Goal: Task Accomplishment & Management: Complete application form

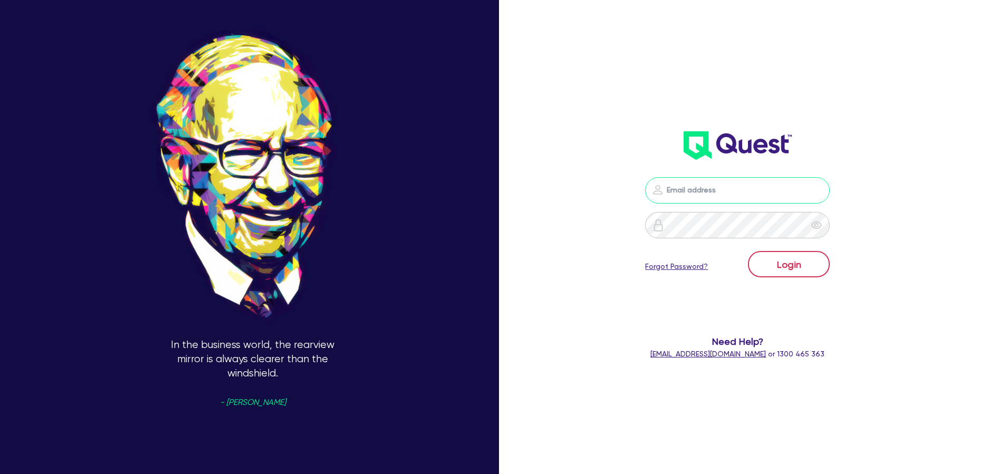
type input "[PERSON_NAME][EMAIL_ADDRESS][PERSON_NAME][DOMAIN_NAME]"
click at [785, 268] on button "Login" at bounding box center [789, 264] width 82 height 26
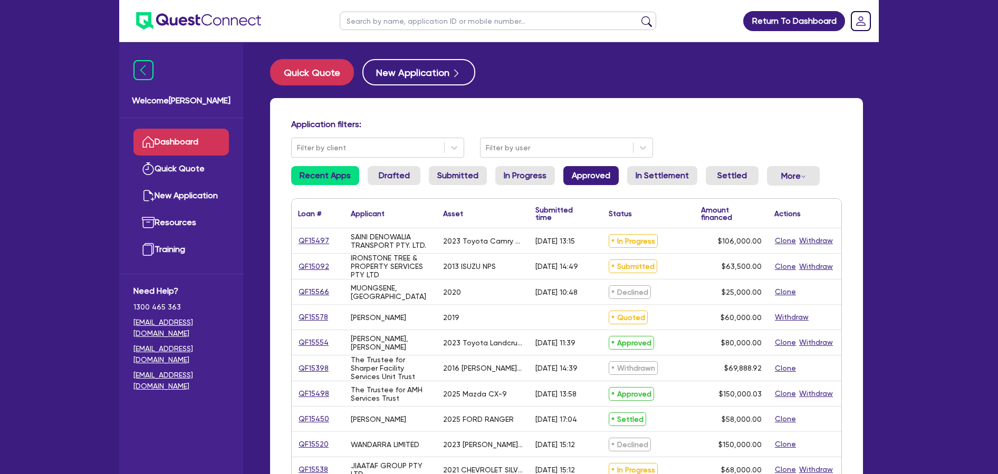
click at [584, 176] on link "Approved" at bounding box center [590, 175] width 55 height 19
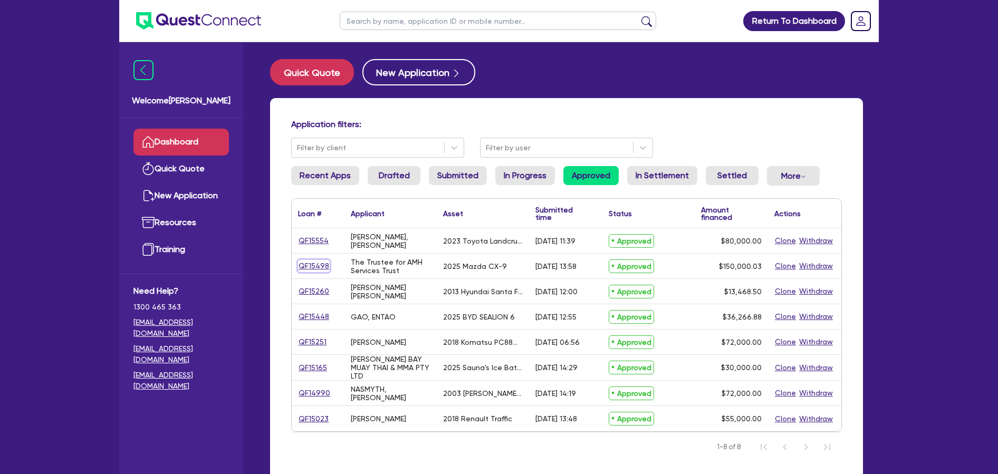
click at [324, 265] on link "QF15498" at bounding box center [314, 266] width 32 height 12
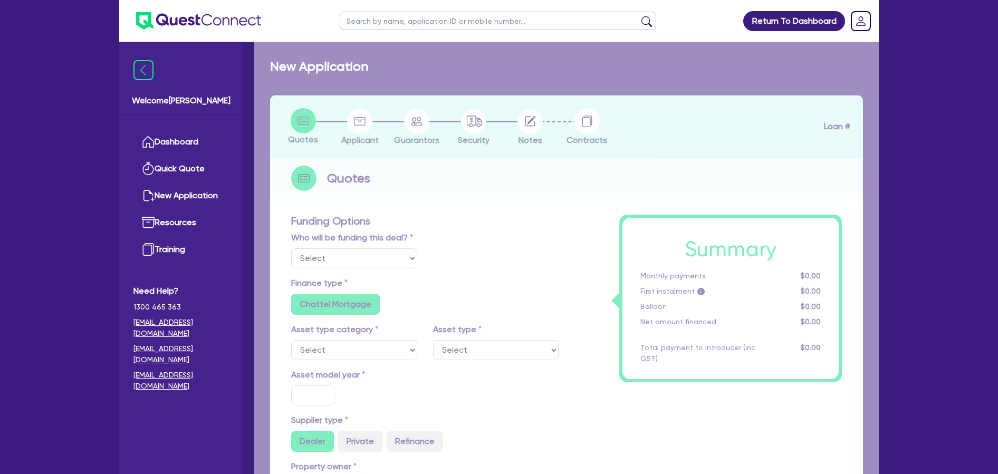
select select "Quest Finance - Own Book"
select select "CARS_AND_LIGHT_TRUCKS"
type input "2025"
radio input "false"
radio input "true"
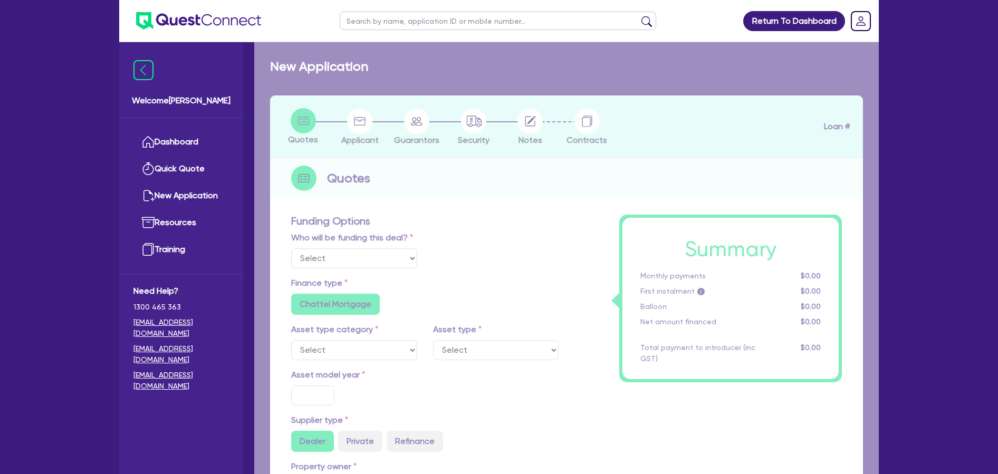
radio input "true"
type input "171,566.15"
type input "21,566.12"
type input "4"
type input "6,000"
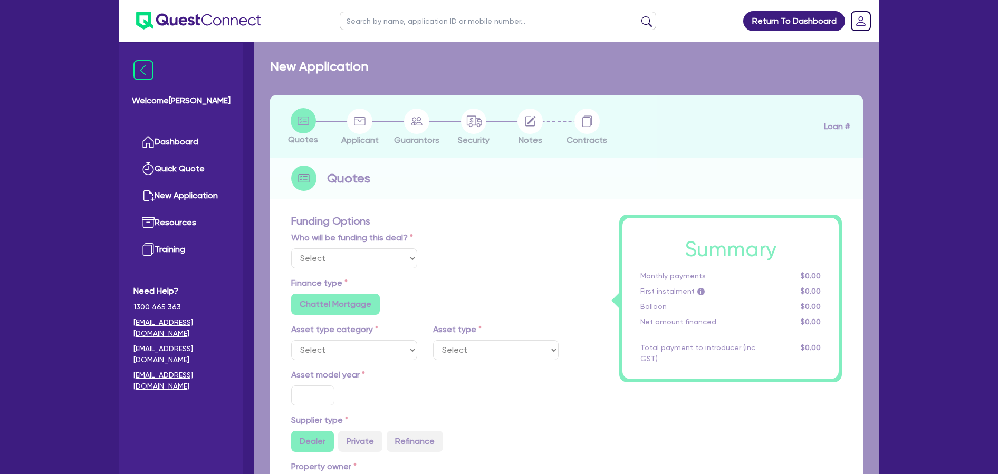
radio input "true"
type input "17.95"
select select "PASSENGER_VEHICLES"
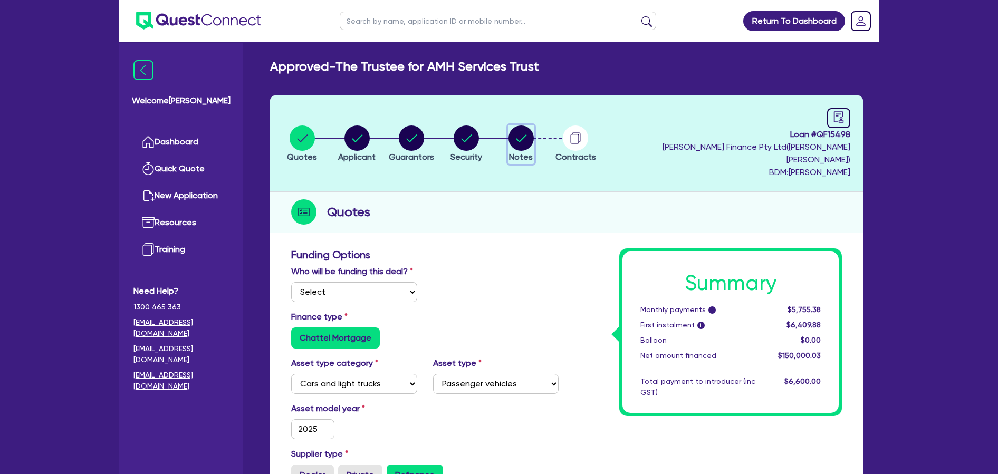
click at [534, 135] on circle "button" at bounding box center [521, 138] width 25 height 25
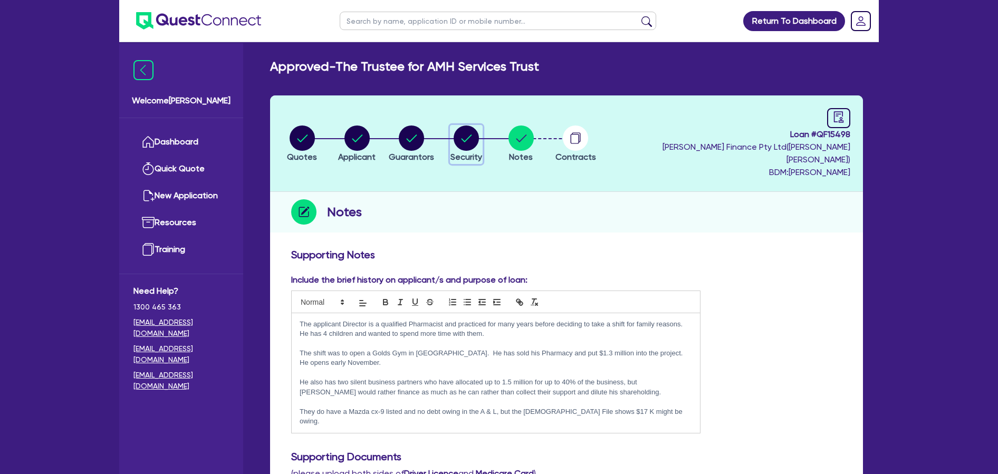
click at [474, 139] on circle "button" at bounding box center [466, 138] width 25 height 25
select select "CARS_AND_LIGHT_TRUCKS"
select select "PASSENGER_VEHICLES"
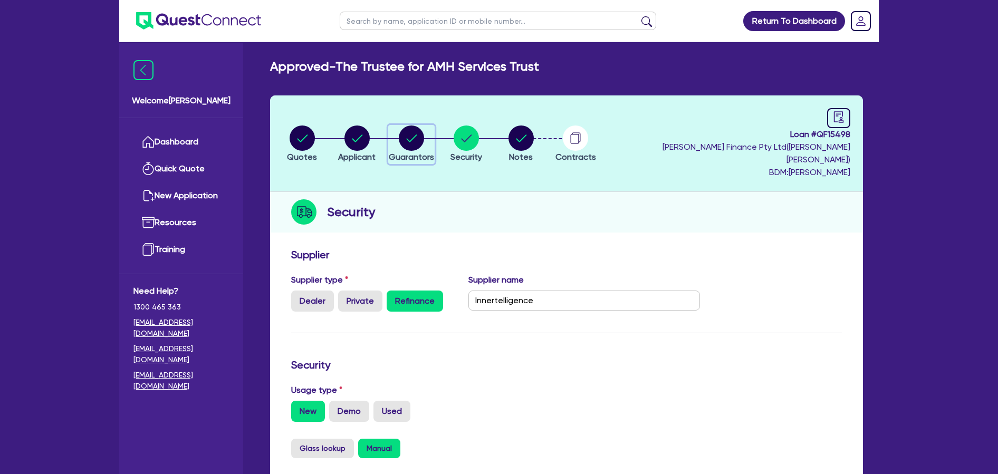
click at [413, 135] on icon "button" at bounding box center [412, 138] width 11 height 7
select select "MR"
select select "[GEOGRAPHIC_DATA]"
select select "MARRIED"
select select "PROPERTY"
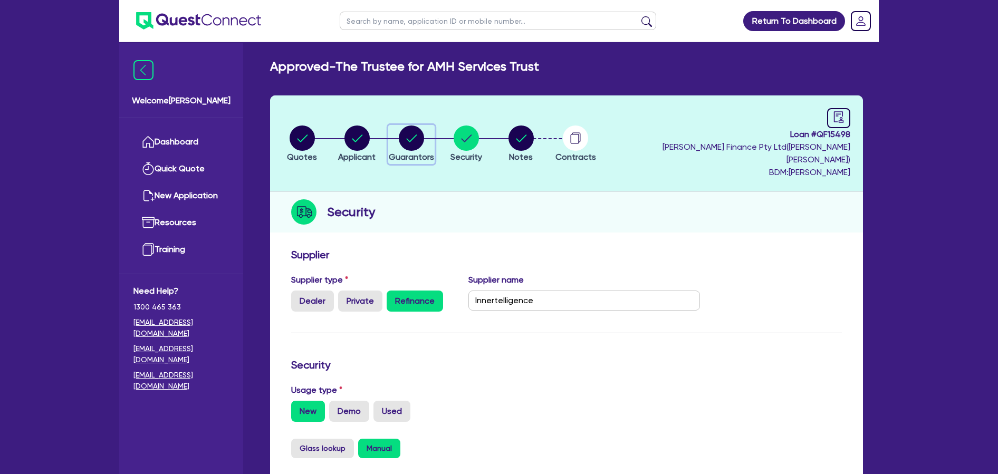
select select "CASH"
select select "VEHICLE"
select select "HOUSEHOLD_PERSONAL"
select select "CASH"
select select "OTHER"
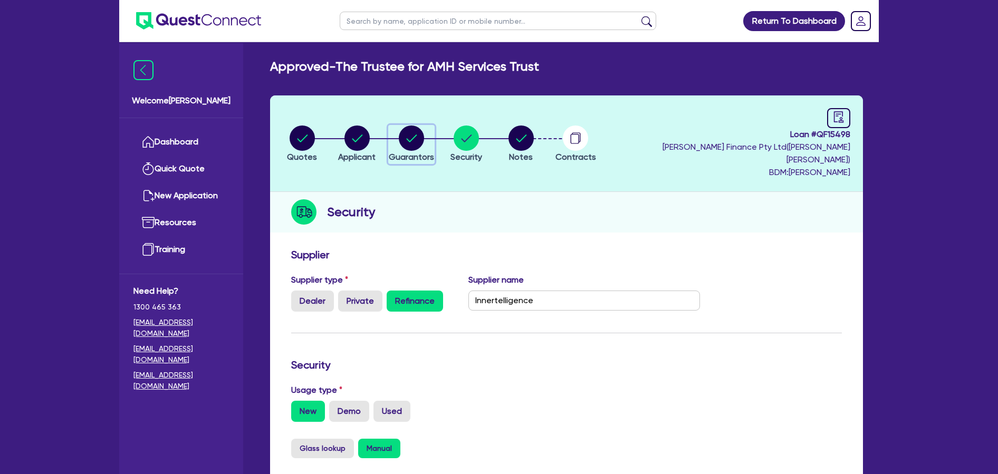
select select "MORTGAGE"
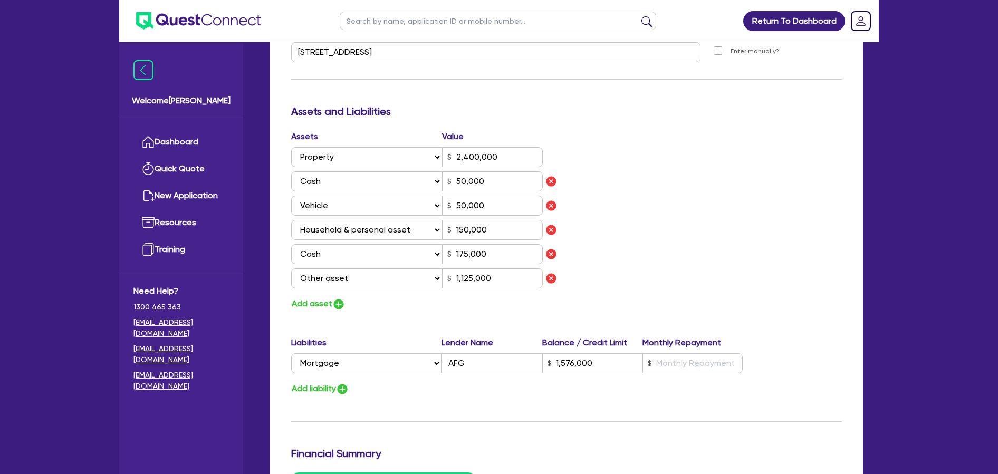
scroll to position [63, 0]
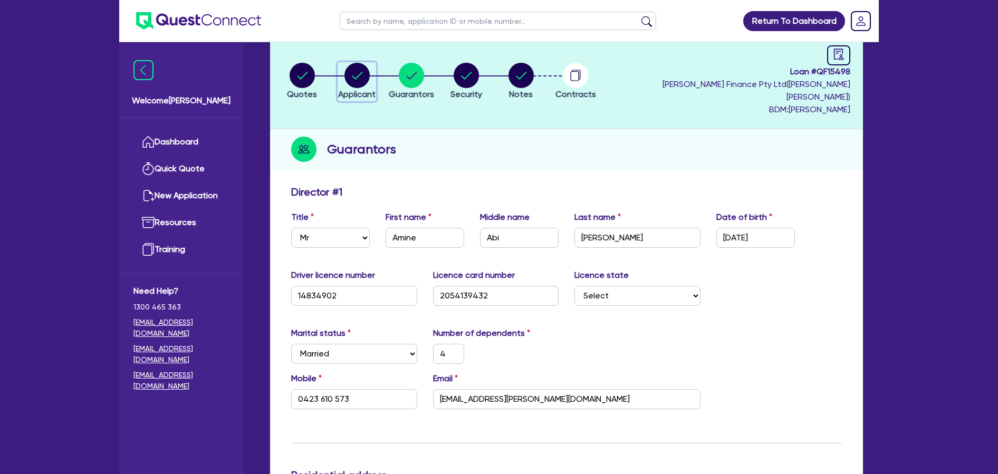
click at [358, 71] on circle "button" at bounding box center [356, 75] width 25 height 25
select select "TRUST"
select select "COMPANY"
select select "ARTS_RECREATION"
select select "GYMS"
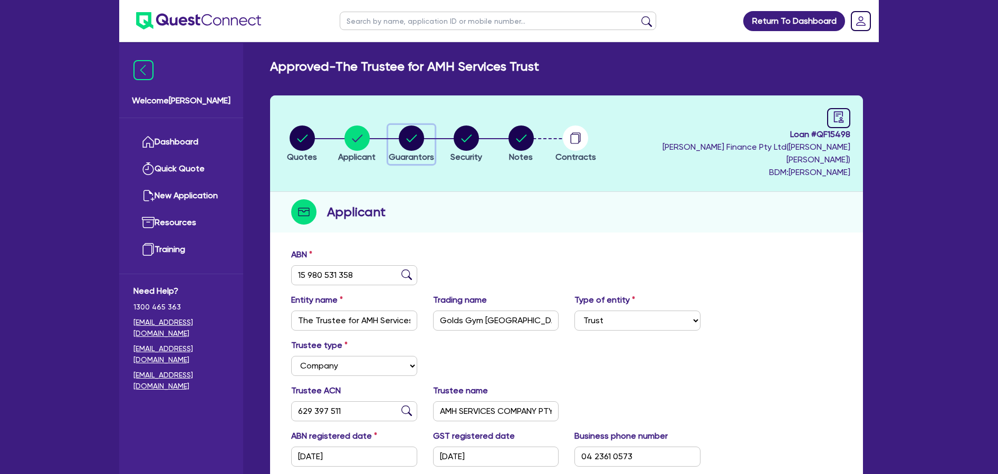
click at [422, 129] on circle "button" at bounding box center [411, 138] width 25 height 25
select select "MR"
select select "[GEOGRAPHIC_DATA]"
select select "MARRIED"
select select "PROPERTY"
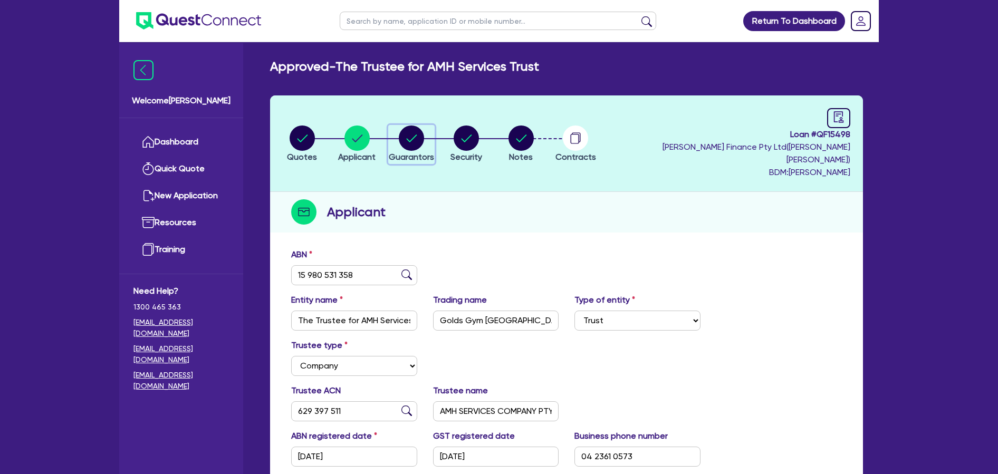
select select "CASH"
select select "VEHICLE"
select select "HOUSEHOLD_PERSONAL"
select select "CASH"
select select "OTHER"
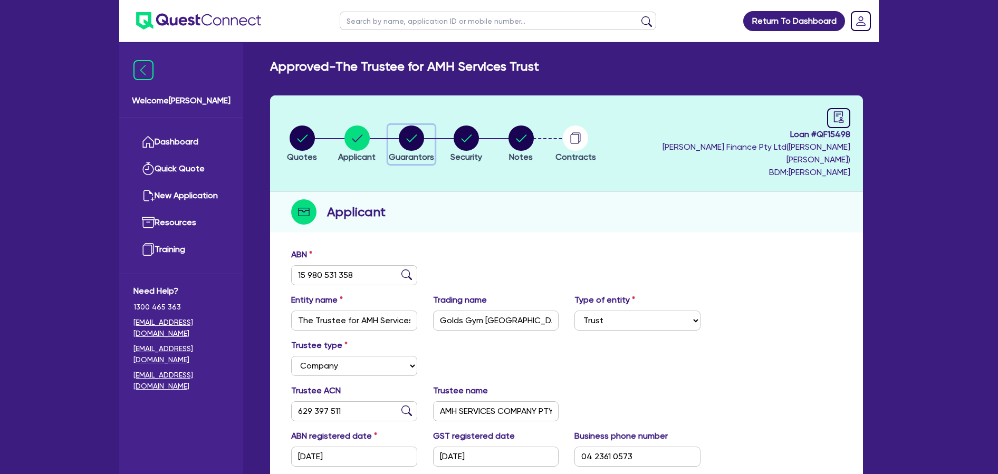
select select "MORTGAGE"
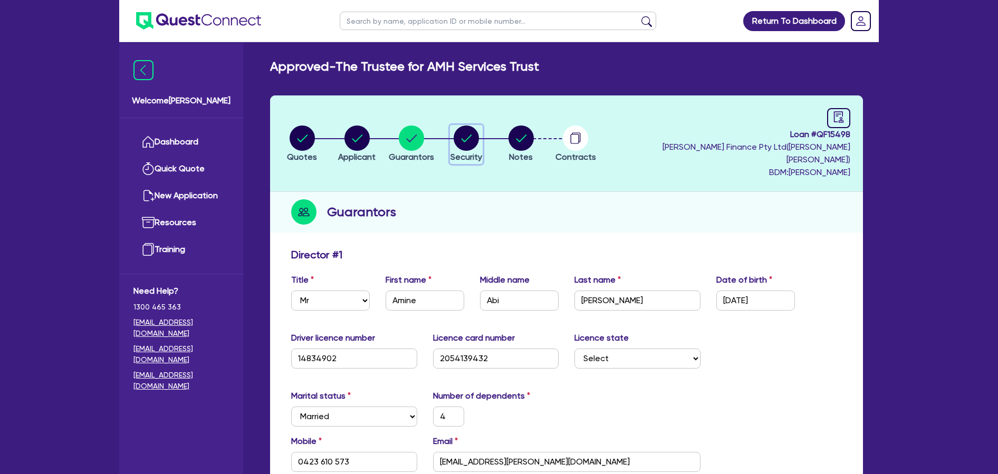
click at [482, 134] on div "button" at bounding box center [467, 138] width 32 height 25
select select "CARS_AND_LIGHT_TRUCKS"
select select "PASSENGER_VEHICLES"
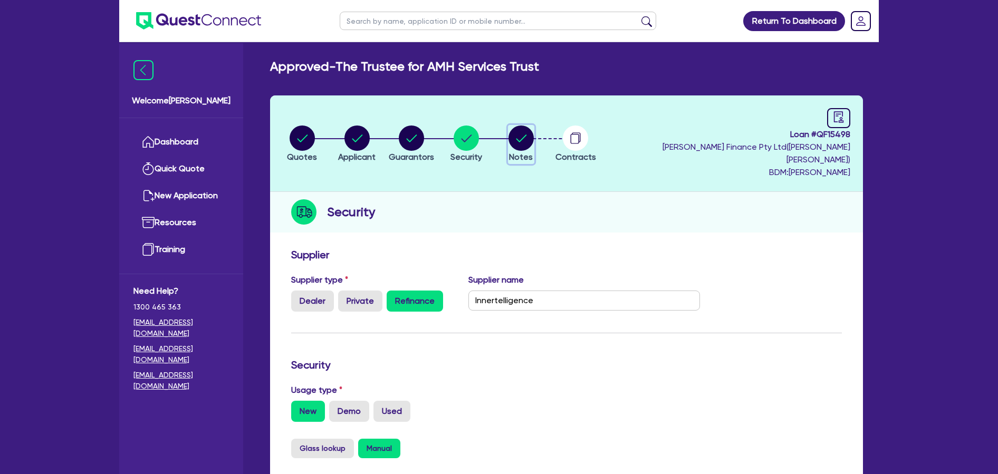
click at [531, 130] on circle "button" at bounding box center [521, 138] width 25 height 25
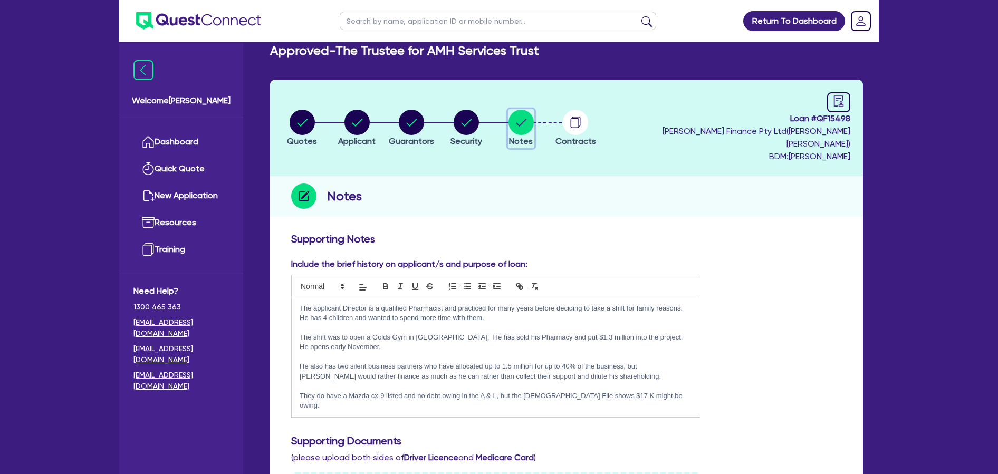
scroll to position [22, 0]
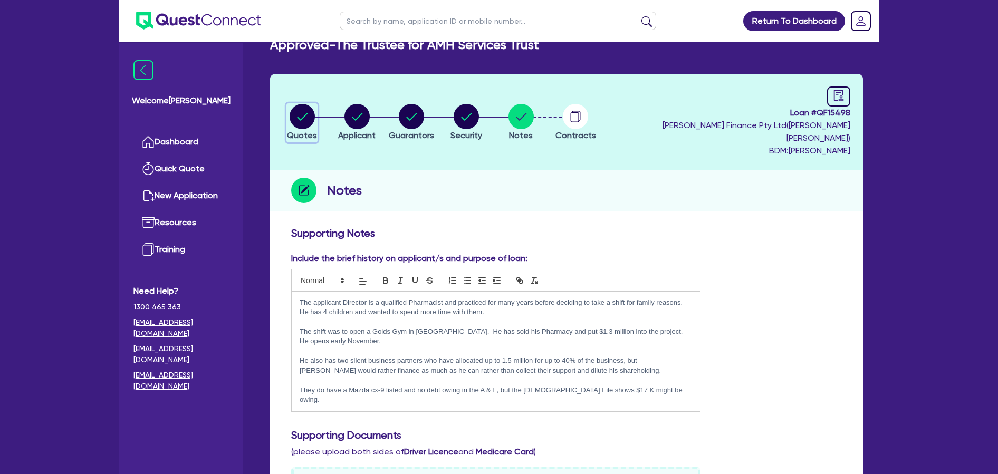
click at [309, 112] on circle "button" at bounding box center [302, 116] width 25 height 25
select select "Quest Finance - Own Book"
select select "CARS_AND_LIGHT_TRUCKS"
select select "PASSENGER_VEHICLES"
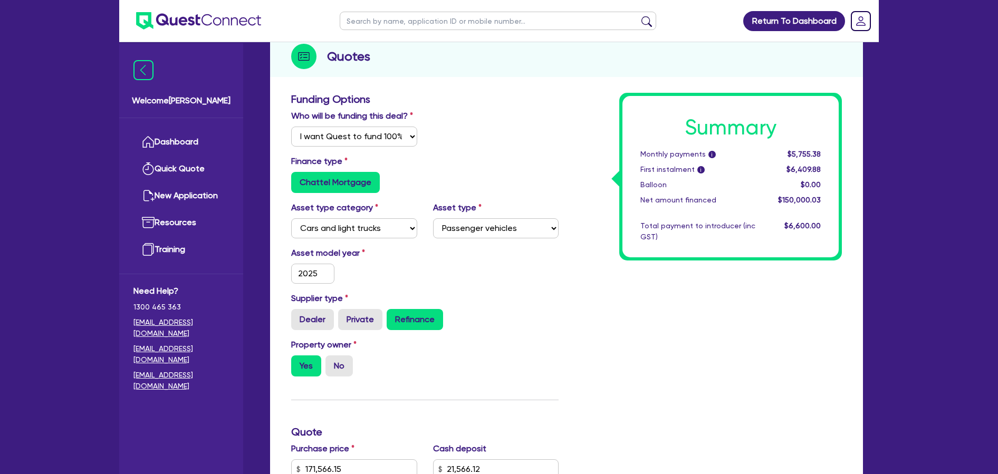
scroll to position [45, 0]
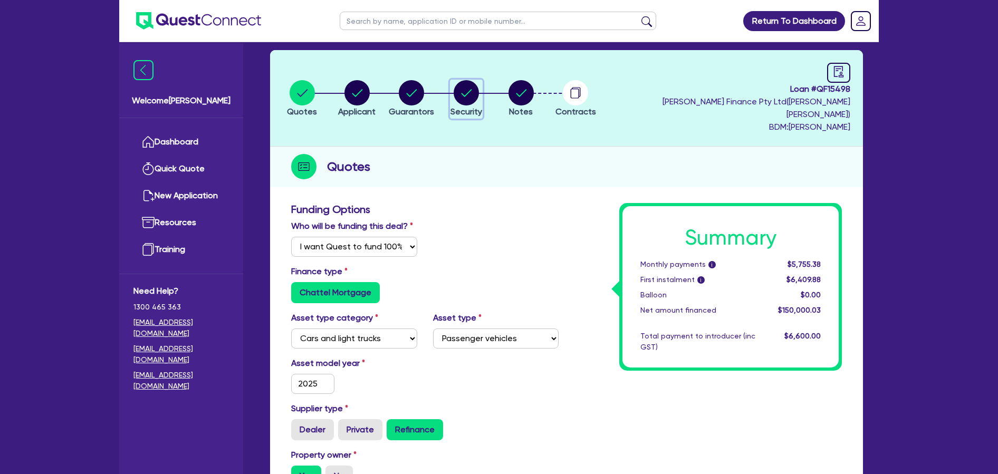
click at [472, 90] on circle "button" at bounding box center [466, 92] width 25 height 25
select select "CARS_AND_LIGHT_TRUCKS"
select select "PASSENGER_VEHICLES"
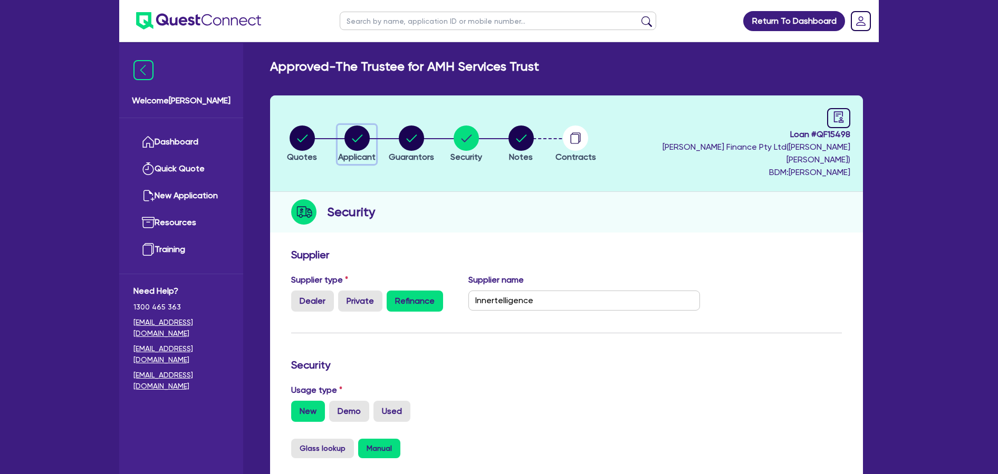
click at [370, 140] on icon "button" at bounding box center [356, 138] width 25 height 25
select select "TRUST"
select select "COMPANY"
select select "ARTS_RECREATION"
select select "GYMS"
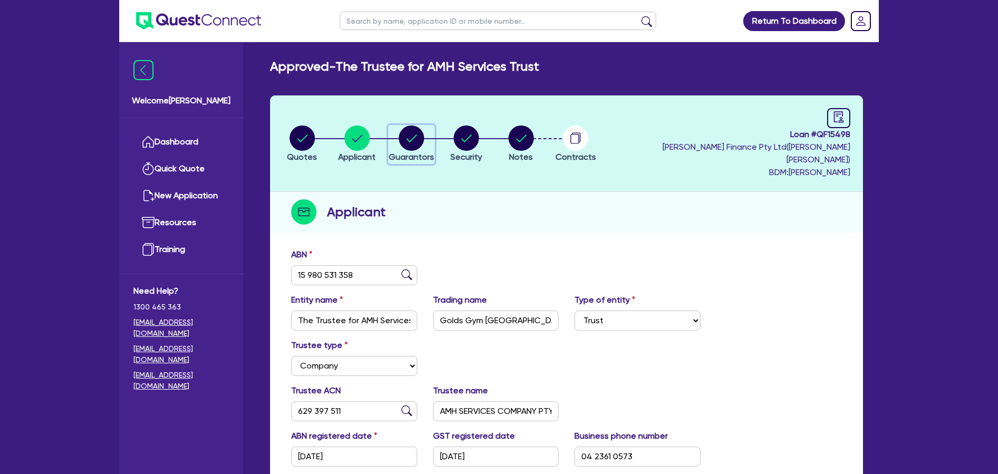
click at [415, 137] on circle "button" at bounding box center [411, 138] width 25 height 25
select select "MR"
select select "[GEOGRAPHIC_DATA]"
select select "MARRIED"
select select "PROPERTY"
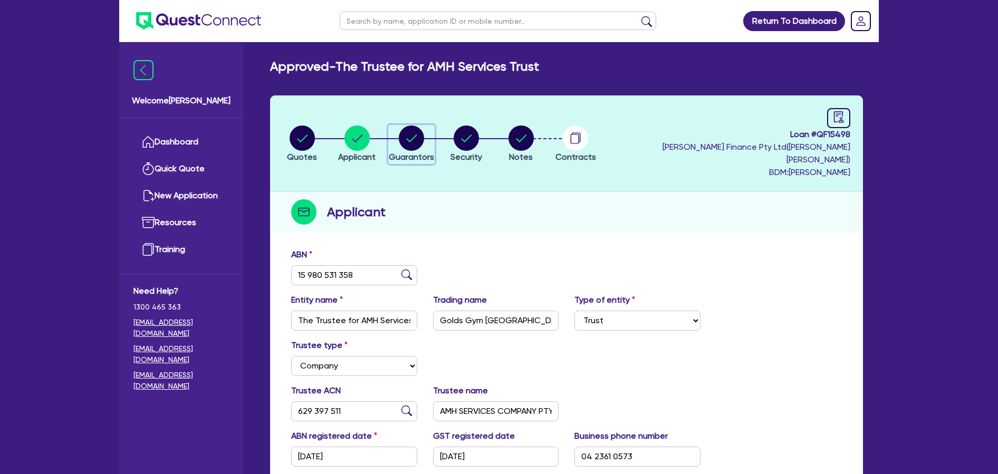
select select "CASH"
select select "VEHICLE"
select select "HOUSEHOLD_PERSONAL"
select select "CASH"
select select "OTHER"
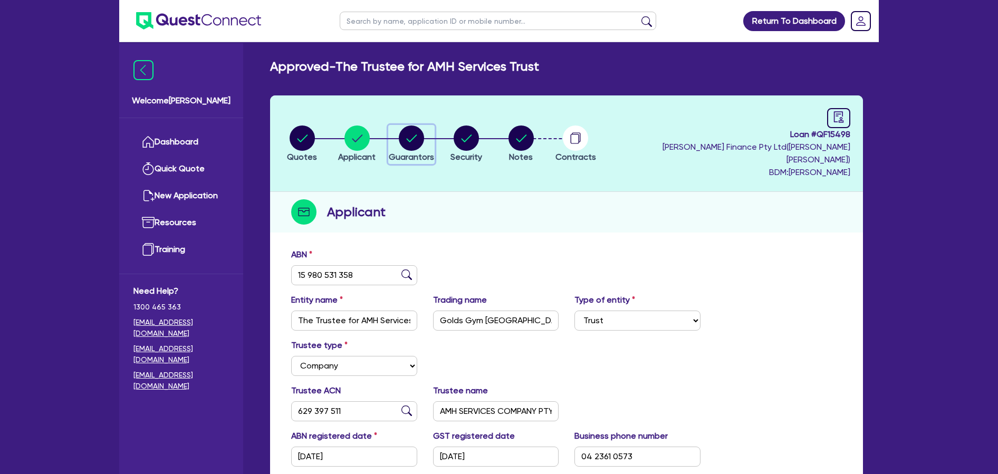
select select "MORTGAGE"
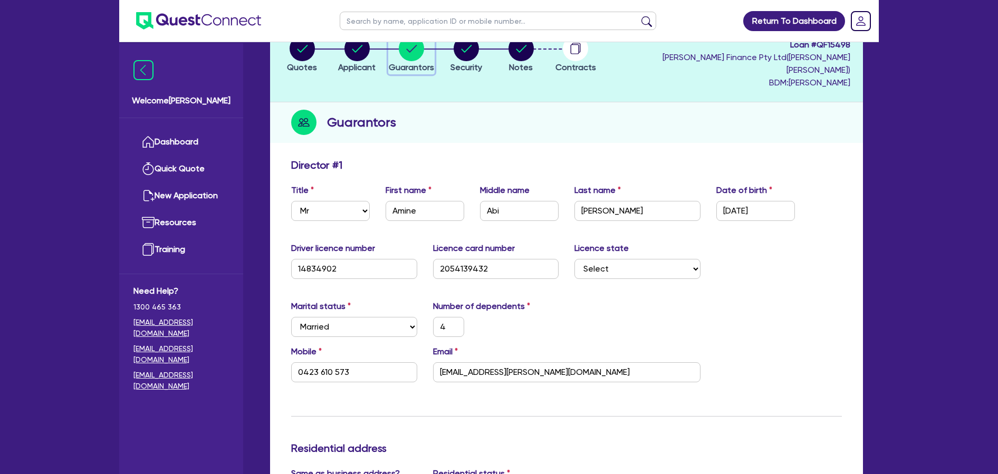
scroll to position [23, 0]
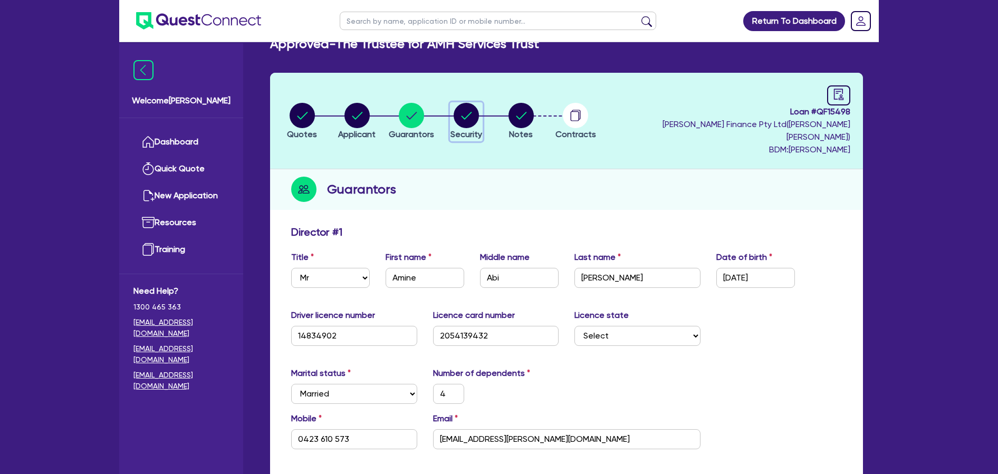
click at [471, 108] on circle "button" at bounding box center [466, 115] width 25 height 25
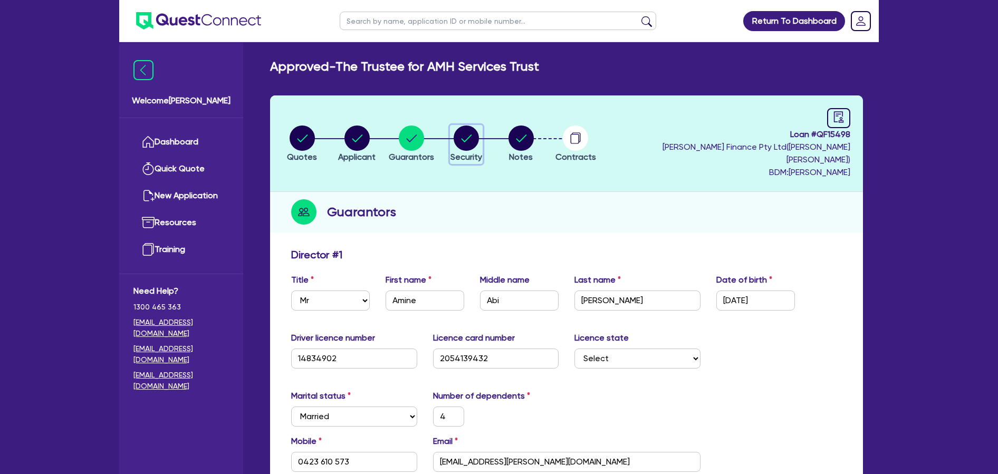
select select "CARS_AND_LIGHT_TRUCKS"
select select "PASSENGER_VEHICLES"
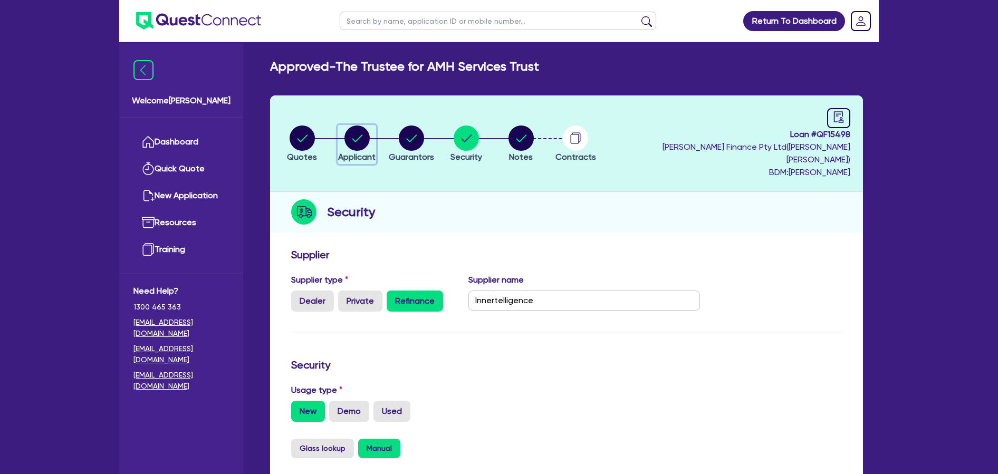
click at [350, 129] on circle "button" at bounding box center [356, 138] width 25 height 25
select select "TRUST"
select select "COMPANY"
select select "ARTS_RECREATION"
select select "GYMS"
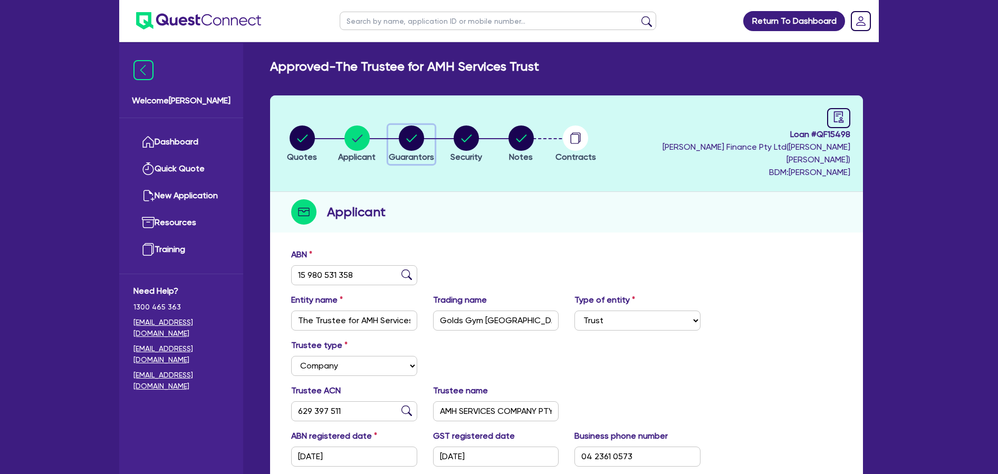
click at [424, 137] on circle "button" at bounding box center [411, 138] width 25 height 25
select select "MR"
select select "[GEOGRAPHIC_DATA]"
select select "MARRIED"
select select "PROPERTY"
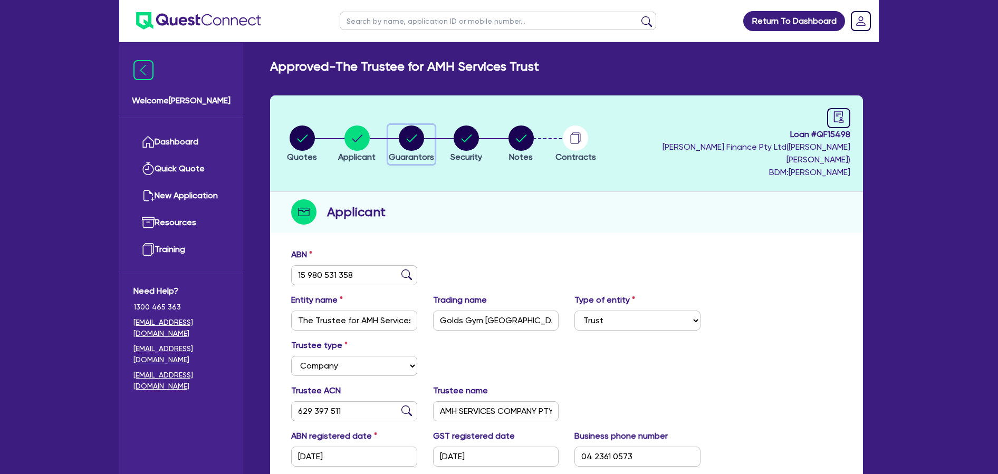
select select "CASH"
select select "VEHICLE"
select select "HOUSEHOLD_PERSONAL"
select select "CASH"
select select "OTHER"
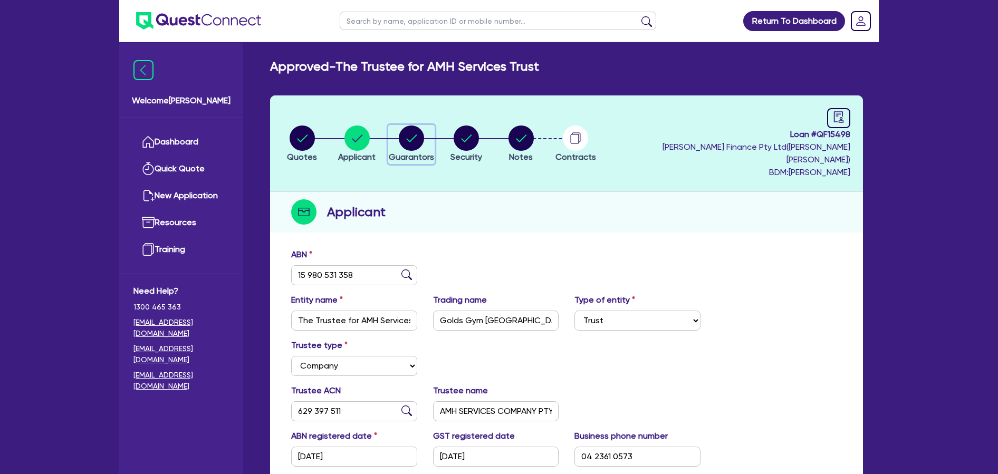
select select "MORTGAGE"
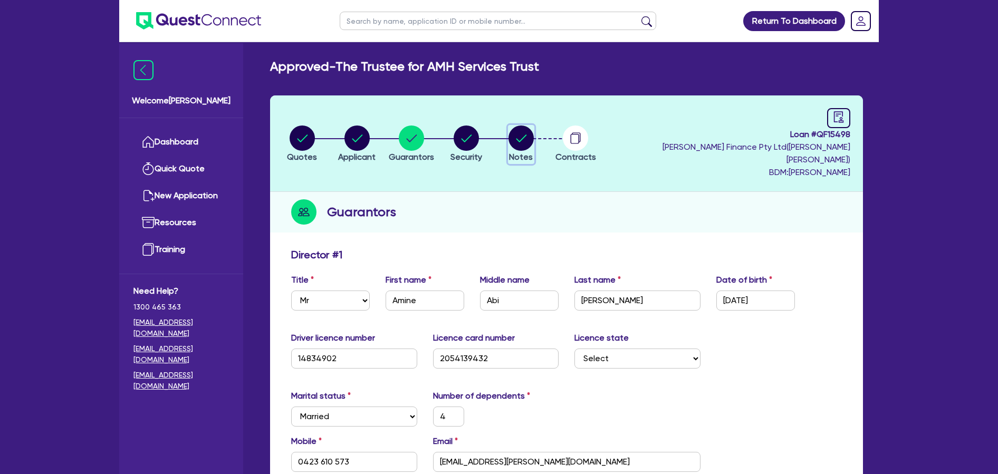
click at [534, 134] on circle "button" at bounding box center [521, 138] width 25 height 25
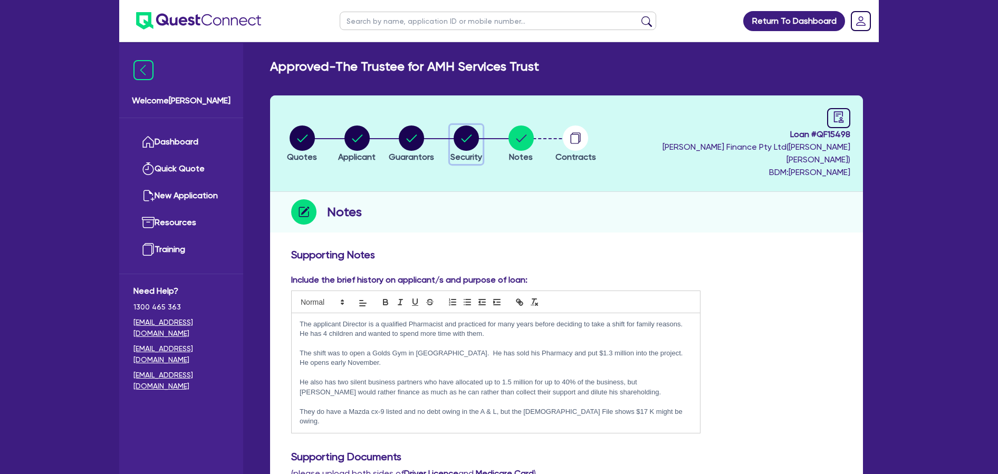
click at [467, 131] on circle "button" at bounding box center [466, 138] width 25 height 25
select select "CARS_AND_LIGHT_TRUCKS"
select select "PASSENGER_VEHICLES"
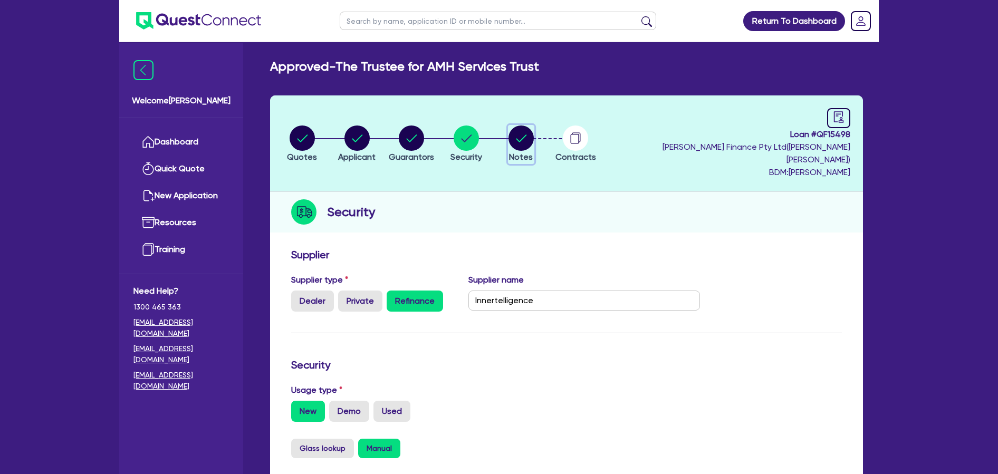
click at [534, 137] on circle "button" at bounding box center [521, 138] width 25 height 25
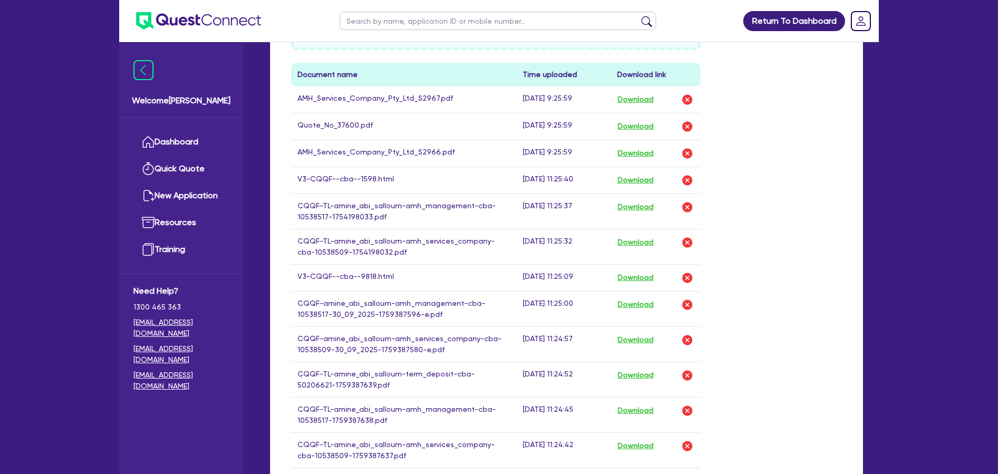
scroll to position [424, 0]
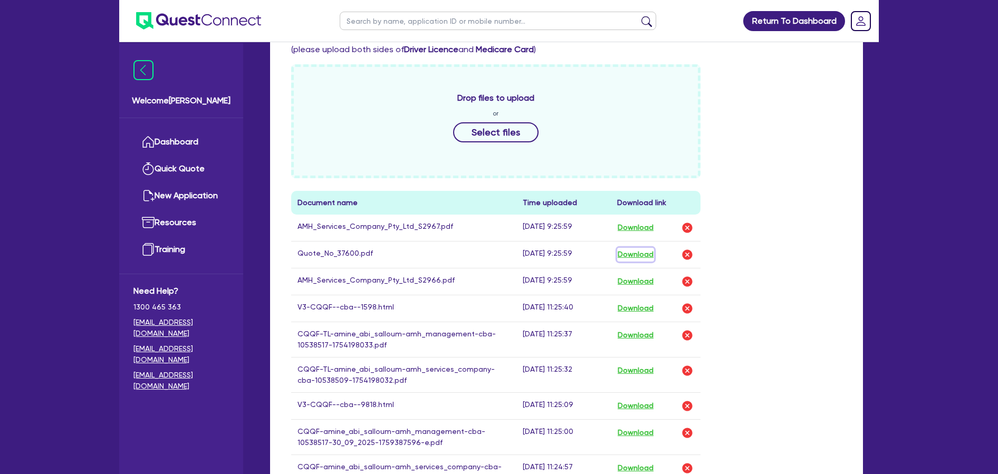
click at [643, 248] on button "Download" at bounding box center [635, 255] width 37 height 14
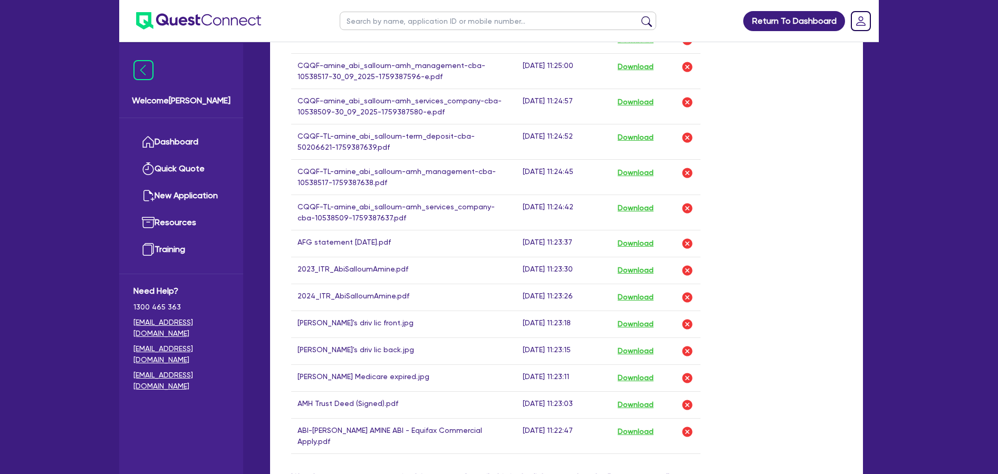
scroll to position [785, 0]
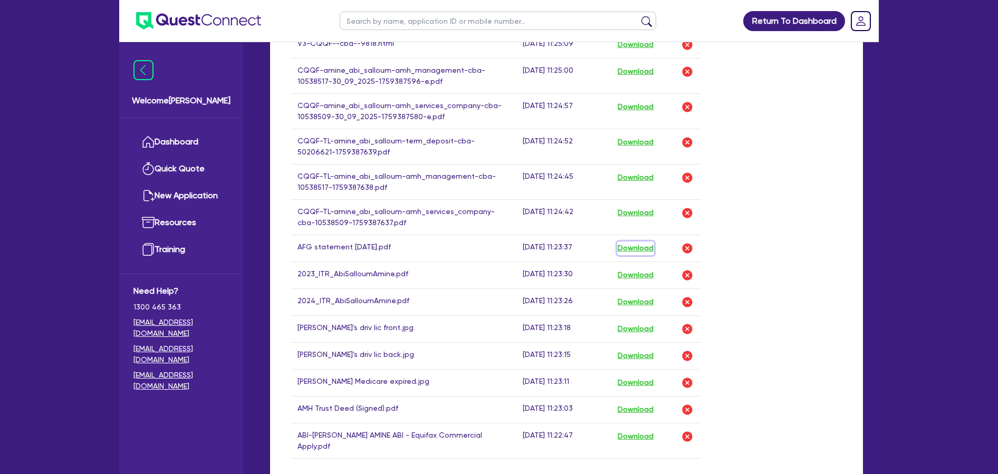
click at [645, 242] on button "Download" at bounding box center [635, 249] width 37 height 14
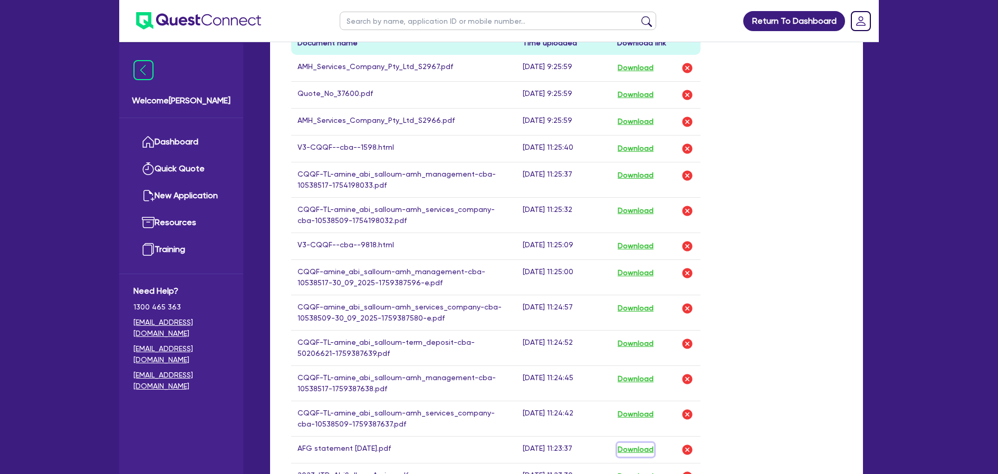
scroll to position [579, 0]
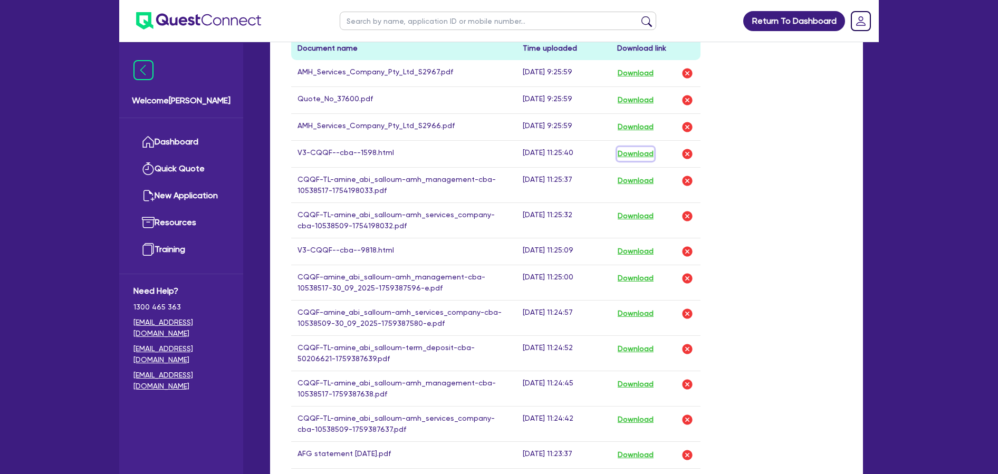
click at [650, 147] on button "Download" at bounding box center [635, 154] width 37 height 14
click at [641, 245] on button "Download" at bounding box center [635, 252] width 37 height 14
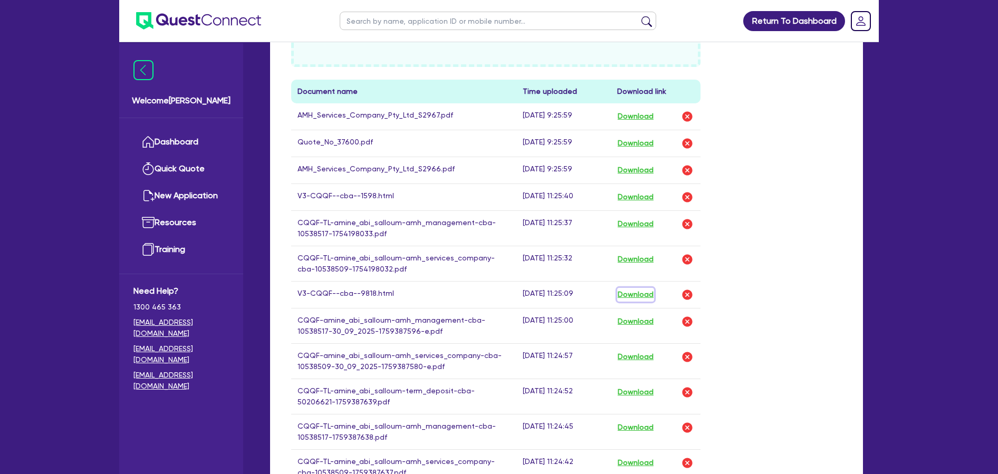
scroll to position [494, 0]
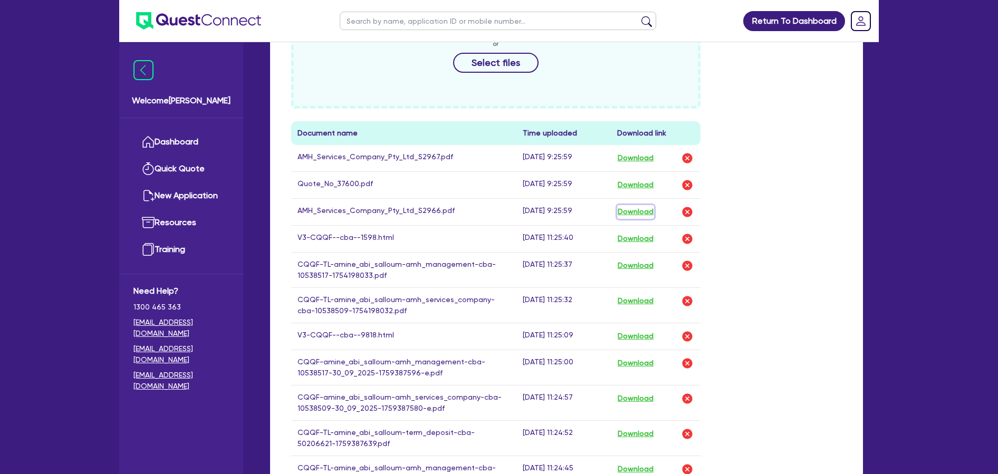
click at [639, 205] on button "Download" at bounding box center [635, 212] width 37 height 14
click at [642, 151] on button "Download" at bounding box center [635, 158] width 37 height 14
click at [218, 140] on link "Dashboard" at bounding box center [180, 142] width 95 height 27
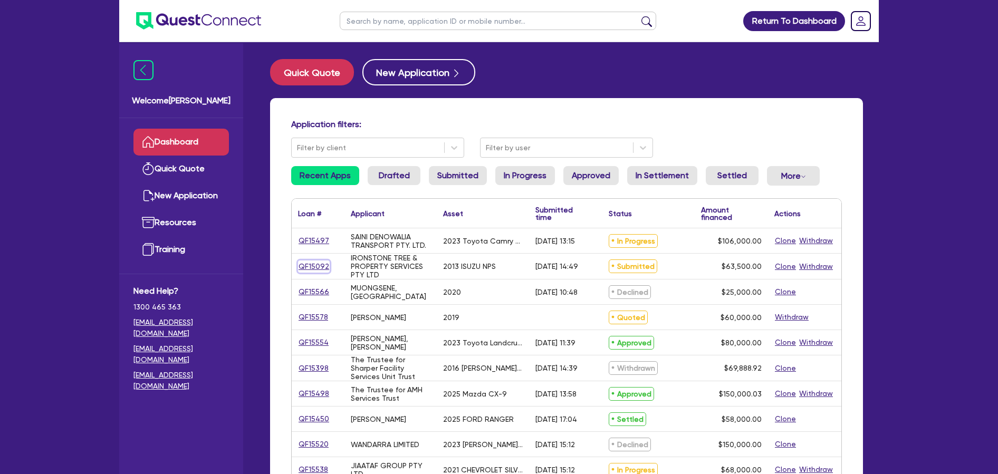
click at [317, 266] on link "QF15092" at bounding box center [314, 267] width 32 height 12
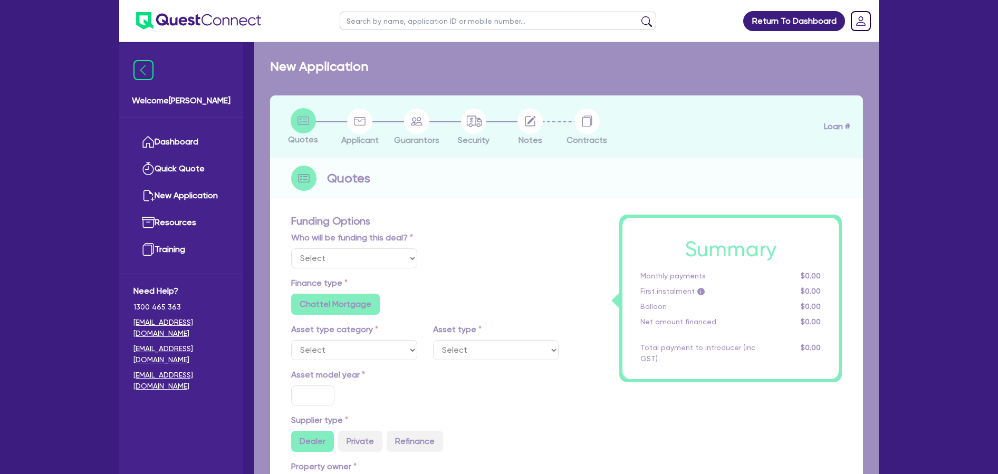
select select "Quest Finance - Own Book"
select select "CARS_AND_LIGHT_TRUCKS"
type input "2013"
radio input "false"
radio input "true"
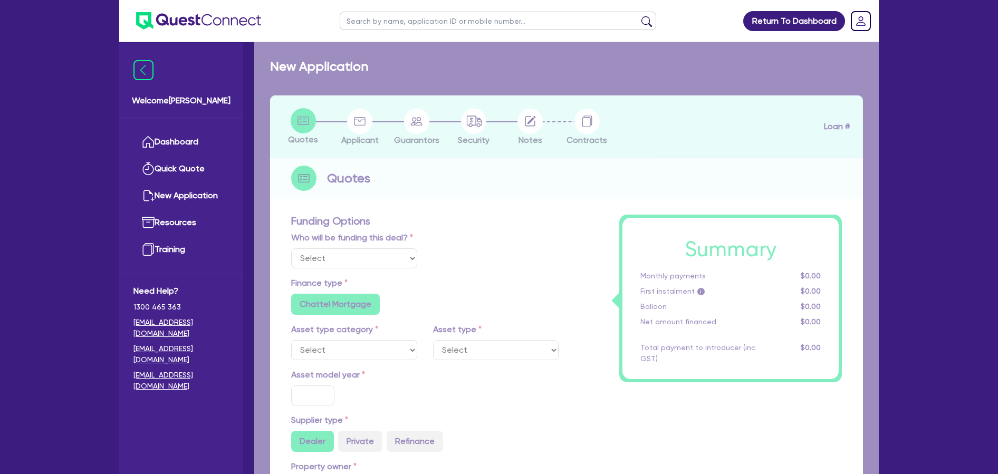
type input "71,000"
type input "7,500"
type input "9.5"
type input "6,032.5"
type input "17.95"
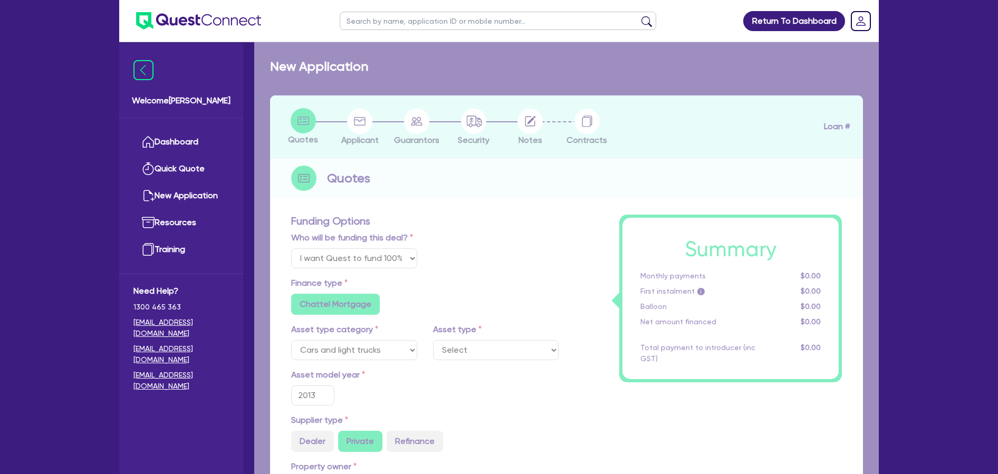
select select "LIGHT_TRUCKS"
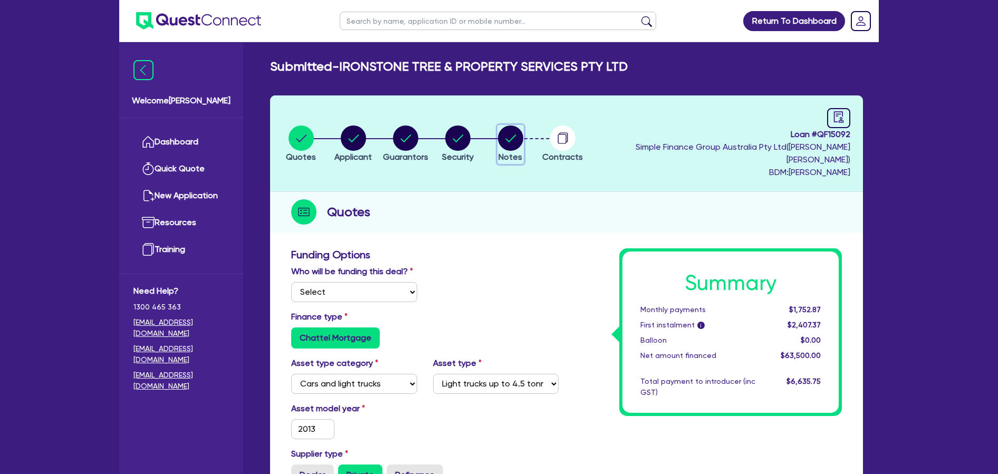
click at [523, 139] on circle "button" at bounding box center [510, 138] width 25 height 25
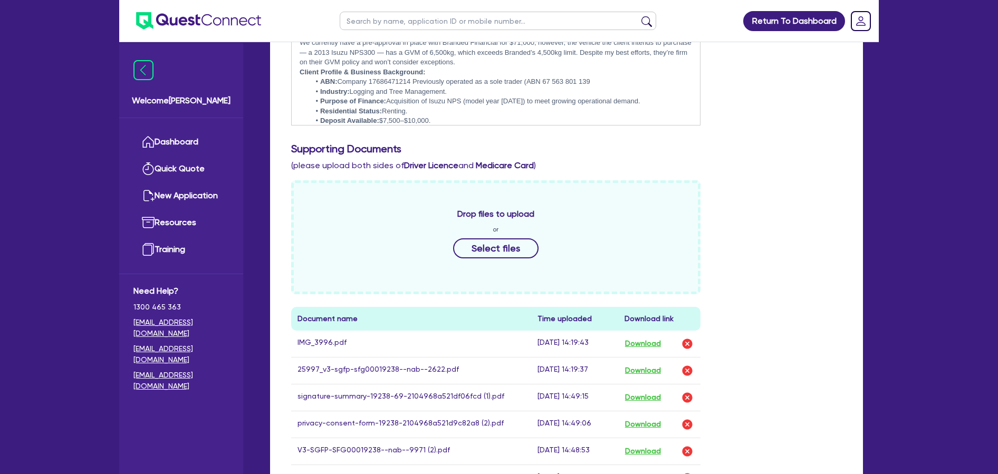
scroll to position [521, 0]
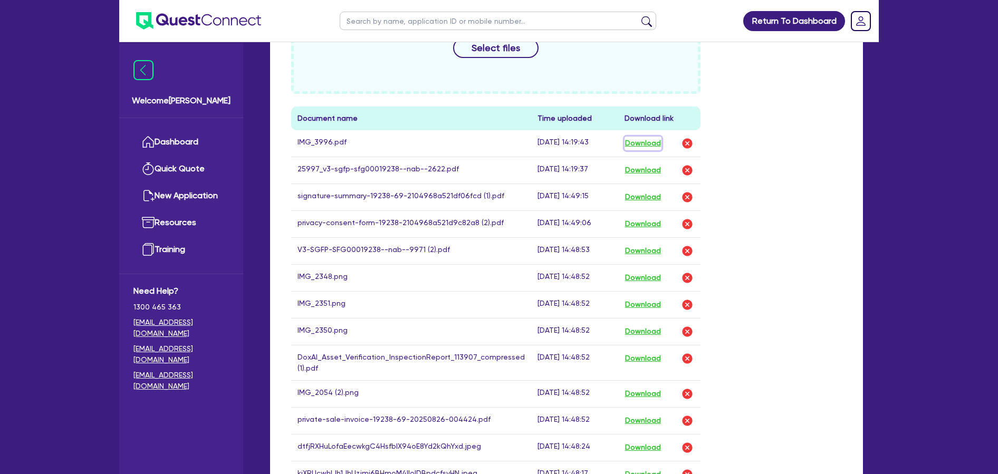
click at [643, 137] on button "Download" at bounding box center [643, 144] width 37 height 14
click at [632, 164] on button "Download" at bounding box center [643, 171] width 37 height 14
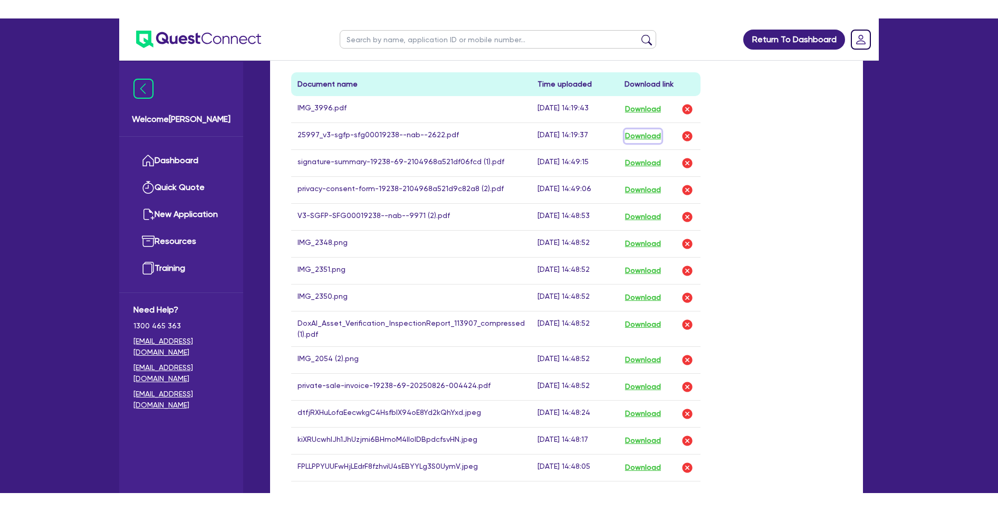
scroll to position [616, 0]
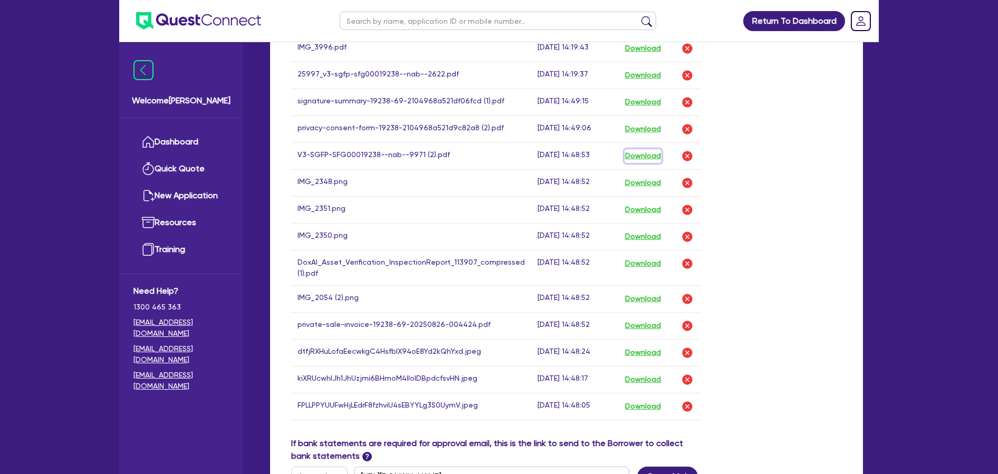
click at [639, 149] on button "Download" at bounding box center [643, 156] width 37 height 14
